Goal: Information Seeking & Learning: Understand process/instructions

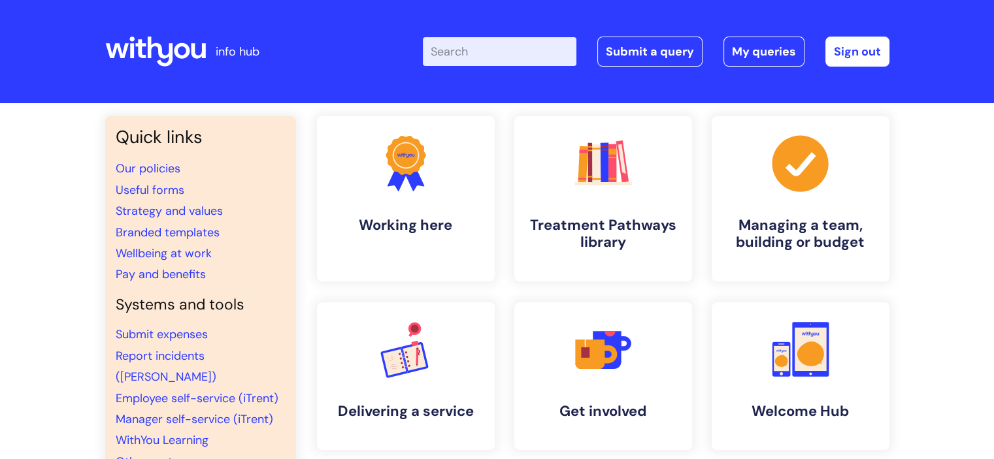
click at [531, 54] on input "Enter your search term here..." at bounding box center [500, 51] width 154 height 29
type input "invoice"
click button "Search" at bounding box center [0, 0] width 0 height 0
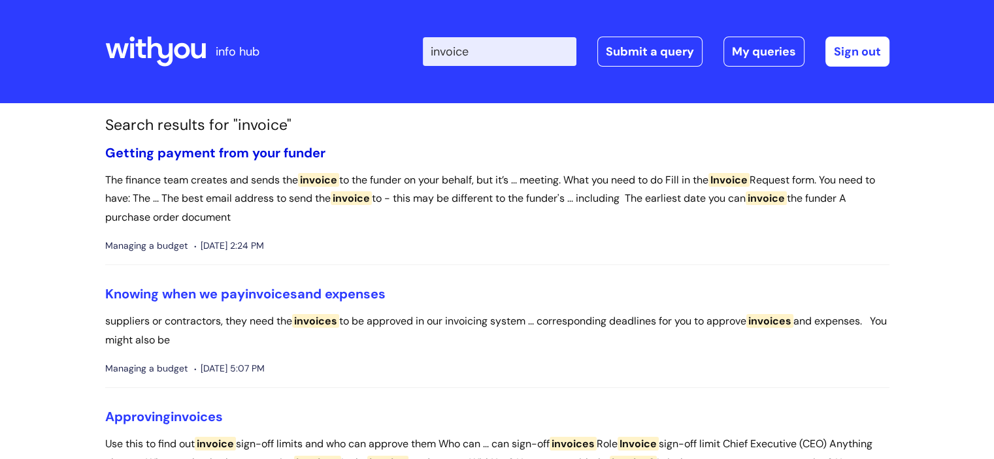
click at [271, 154] on link "Getting payment from your funder" at bounding box center [215, 152] width 220 height 17
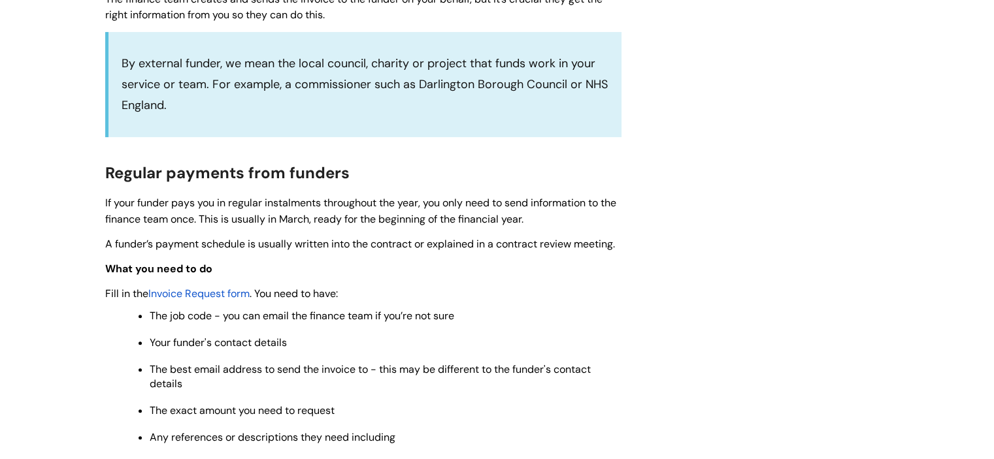
scroll to position [444, 0]
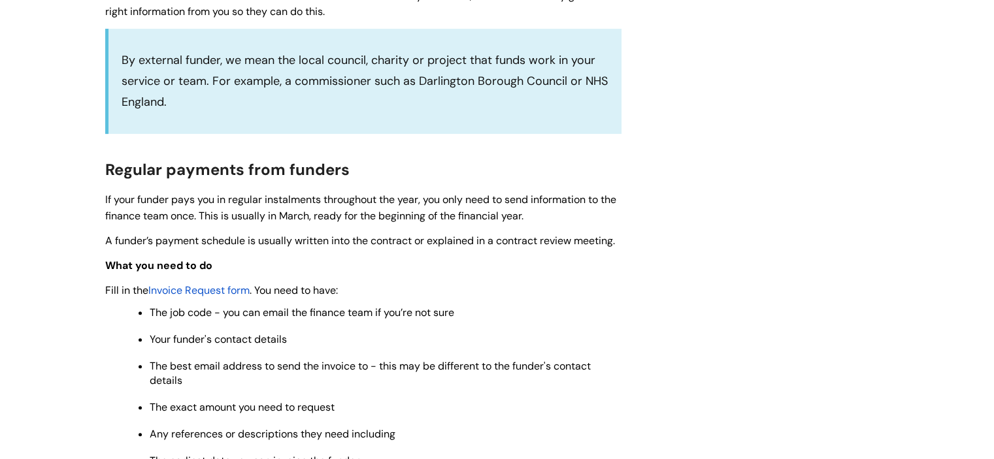
click at [201, 288] on span "Invoice Request form" at bounding box center [198, 291] width 101 height 14
